Goal: Task Accomplishment & Management: Manage account settings

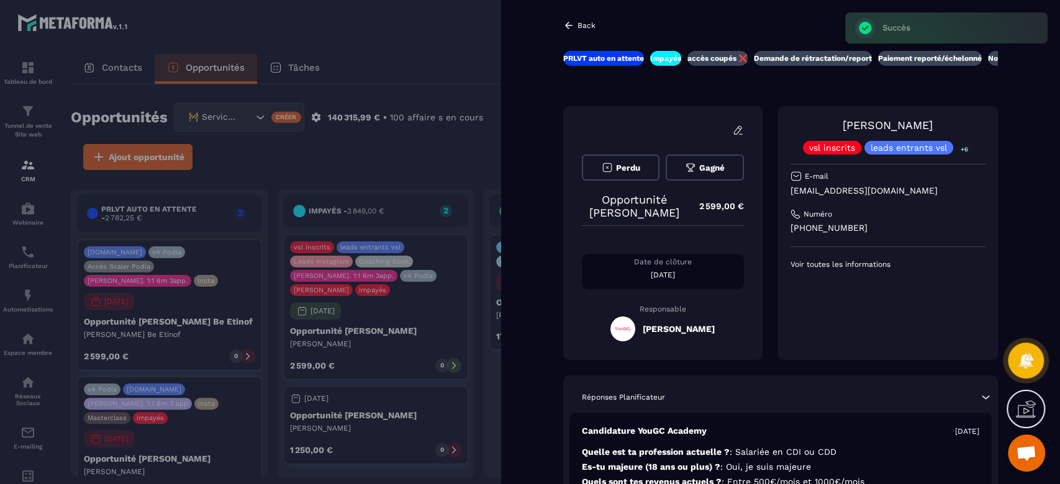
scroll to position [2, 0]
click at [371, 30] on div at bounding box center [530, 242] width 1060 height 484
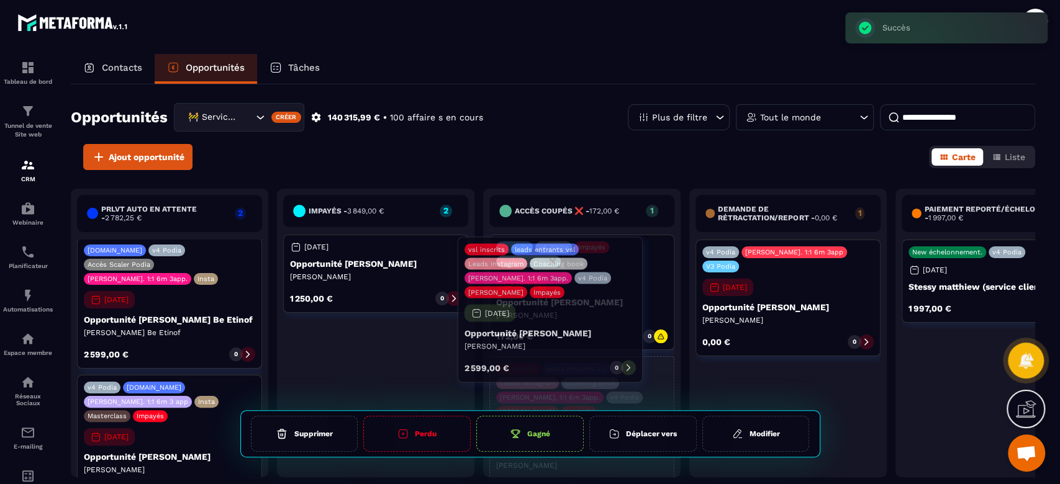
drag, startPoint x: 388, startPoint y: 335, endPoint x: 564, endPoint y: 337, distance: 177.0
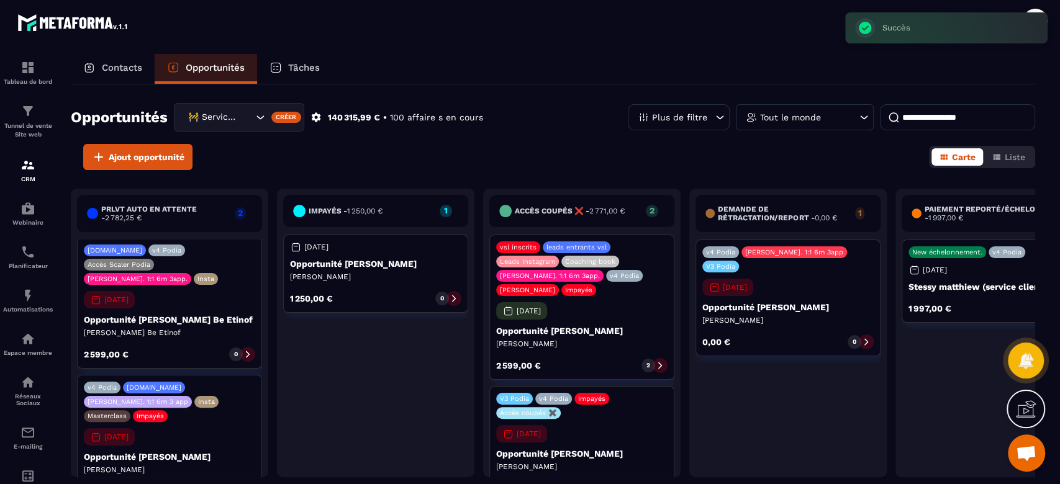
scroll to position [30, 0]
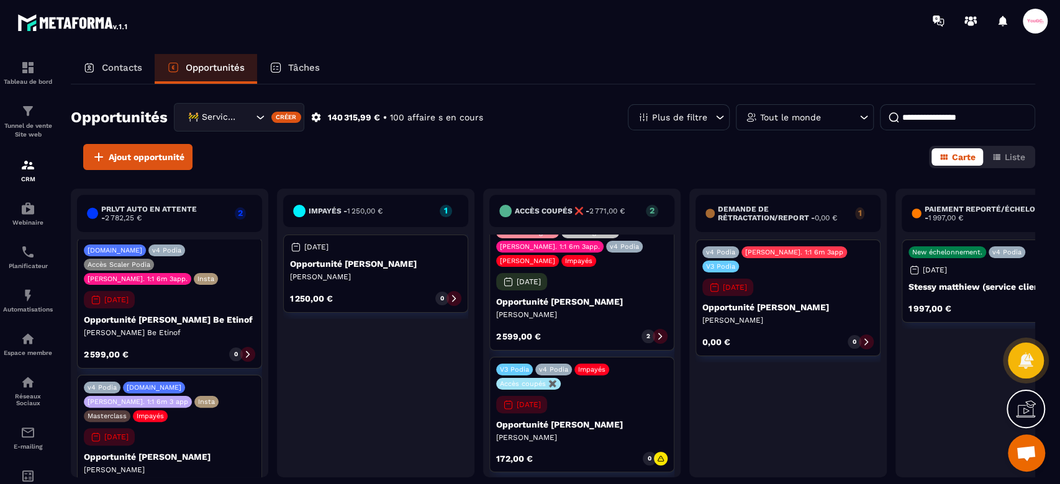
click at [571, 439] on p "[PERSON_NAME]" at bounding box center [581, 438] width 171 height 10
click at [650, 333] on p "2" at bounding box center [648, 336] width 4 height 9
click at [588, 271] on div "vsl inscrits leads entrants vsl Leads Instagram Coaching book [PERSON_NAME]. 1:…" at bounding box center [581, 278] width 185 height 145
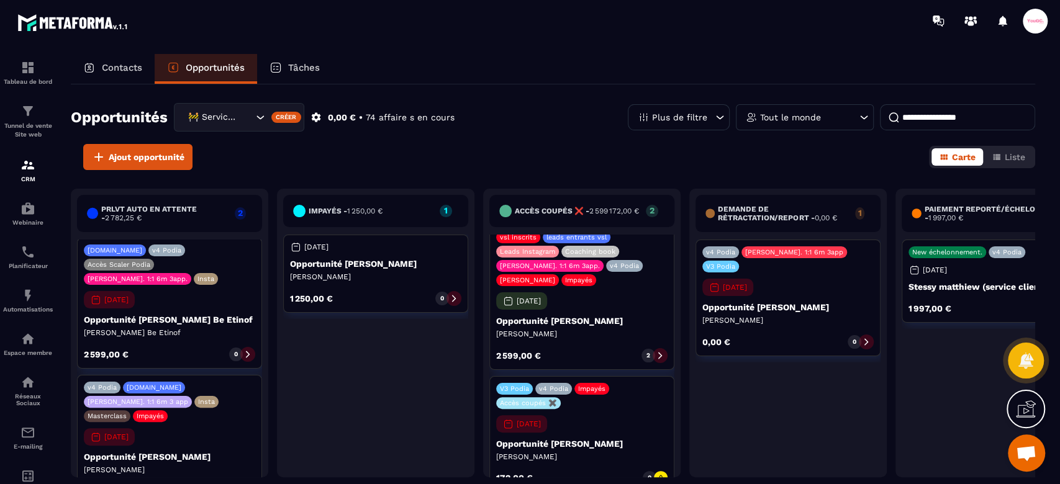
scroll to position [0, 0]
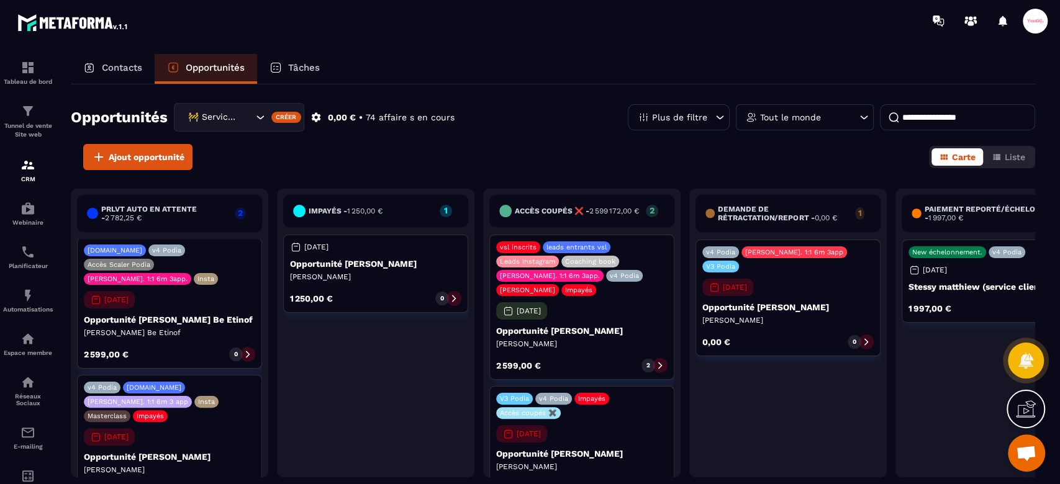
click at [574, 291] on p "Impayés" at bounding box center [578, 290] width 27 height 8
click at [587, 345] on p "[PERSON_NAME]" at bounding box center [581, 344] width 171 height 10
click at [651, 369] on div "2" at bounding box center [649, 366] width 14 height 14
